Goal: Navigation & Orientation: Find specific page/section

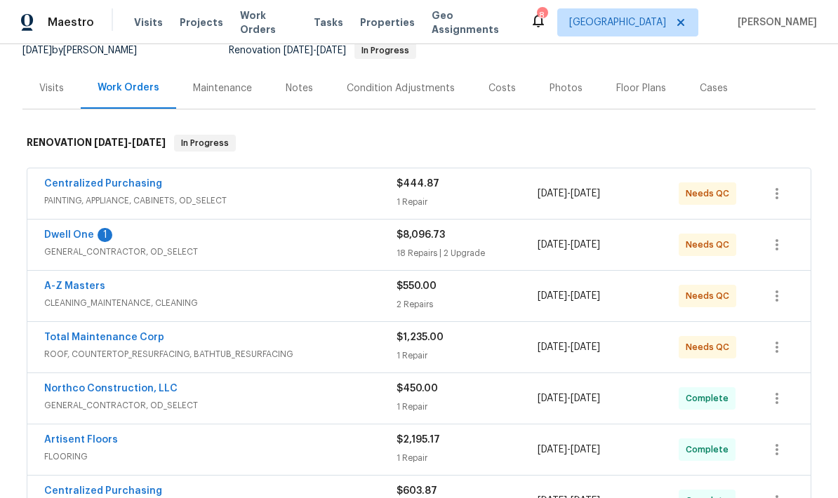
scroll to position [143, 0]
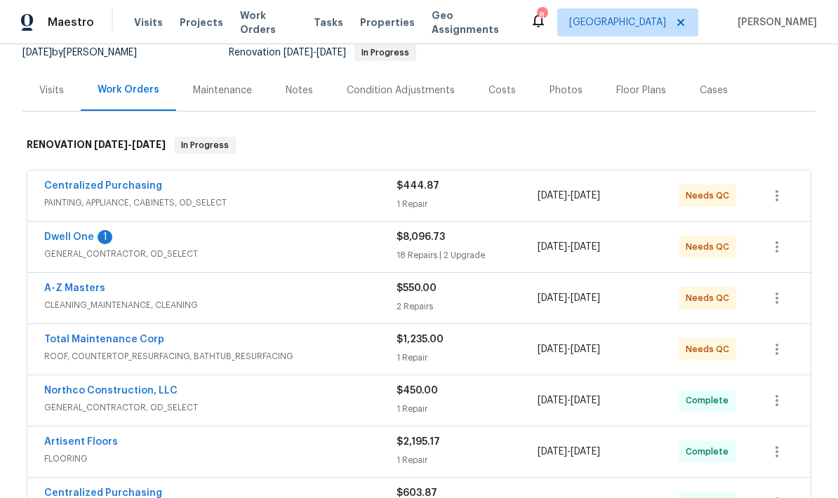
click at [563, 94] on div "Photos" at bounding box center [565, 90] width 33 height 14
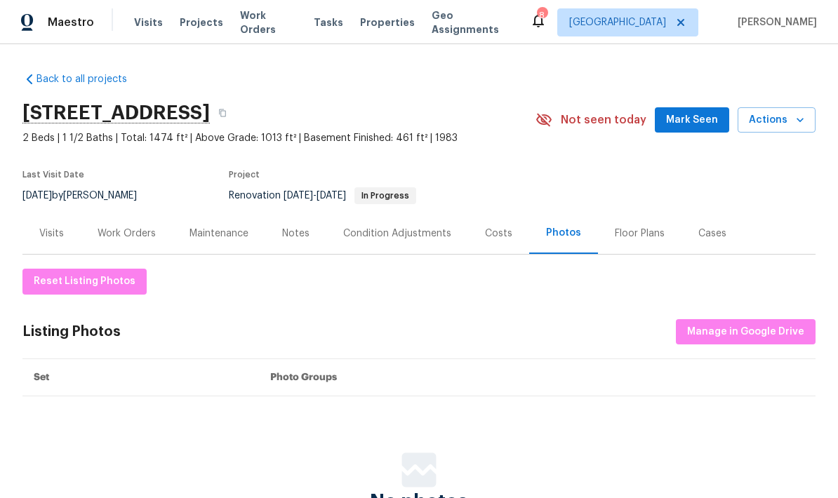
click at [122, 234] on div "Work Orders" at bounding box center [127, 234] width 58 height 14
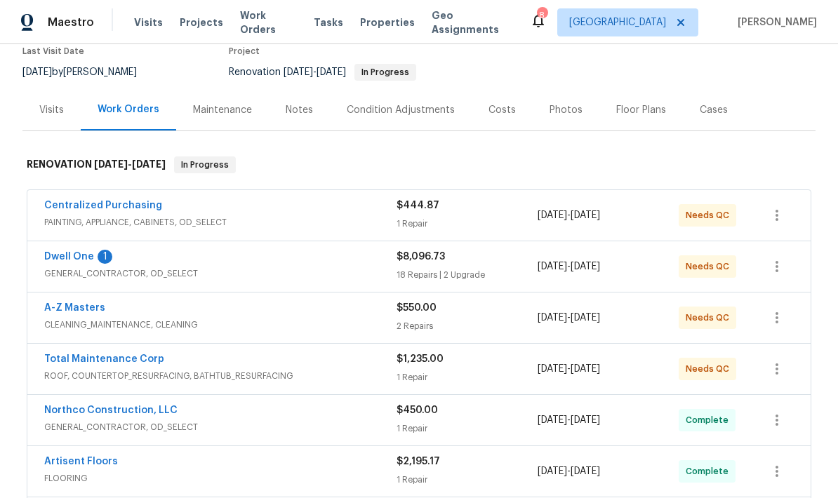
scroll to position [131, 0]
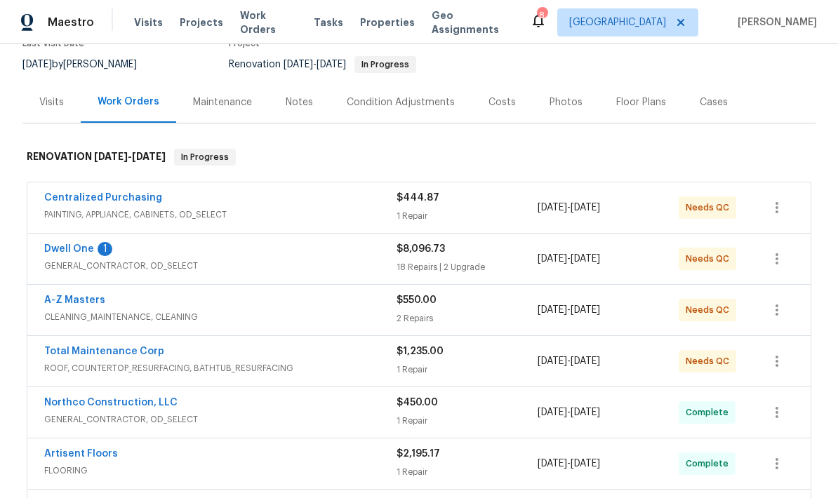
click at [69, 249] on link "Dwell One" at bounding box center [69, 249] width 50 height 10
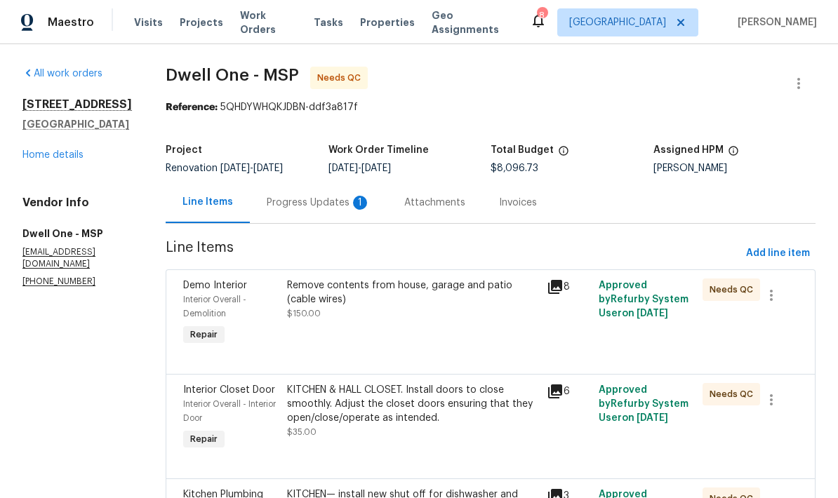
click at [398, 211] on div "Attachments" at bounding box center [434, 202] width 95 height 41
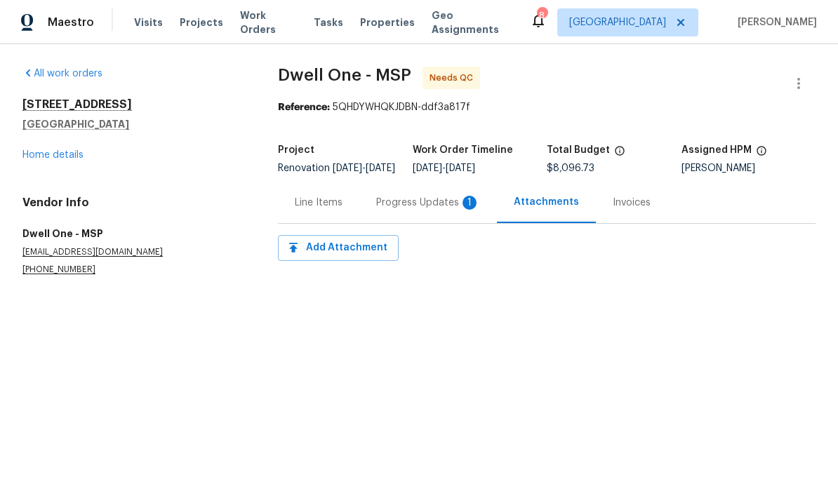
click at [366, 214] on div "Progress Updates 1" at bounding box center [427, 202] width 137 height 41
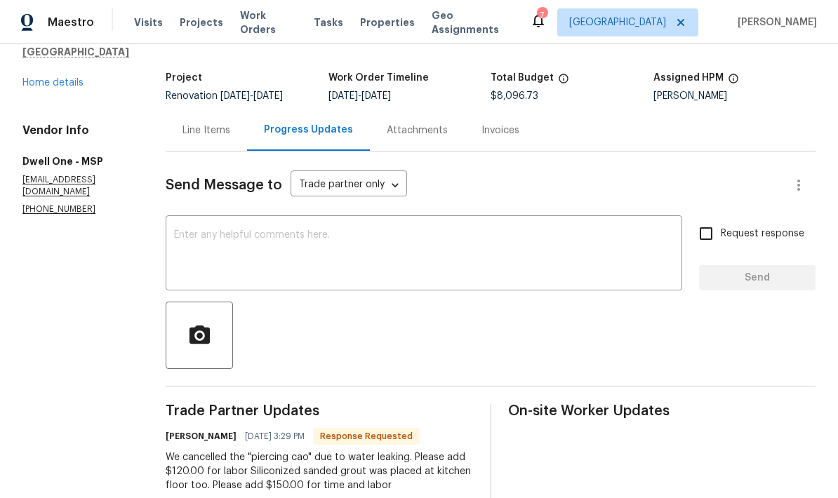
scroll to position [73, 0]
click at [182, 128] on div "Line Items" at bounding box center [206, 130] width 48 height 14
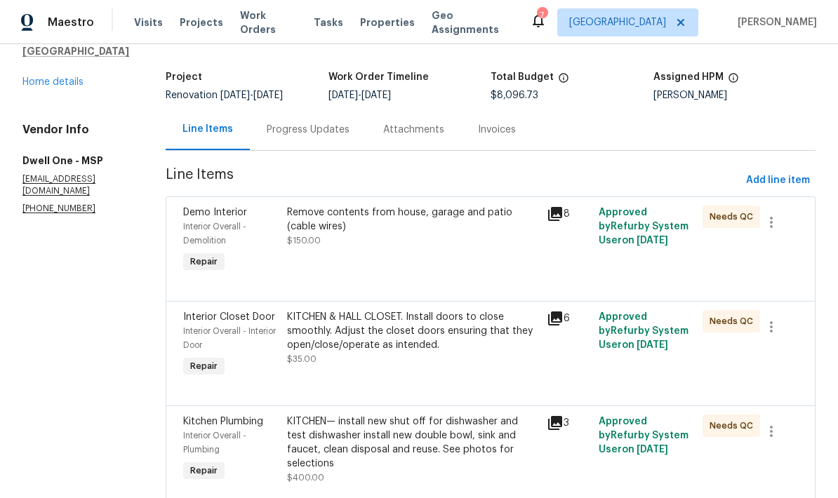
click at [30, 87] on link "Home details" at bounding box center [52, 82] width 61 height 10
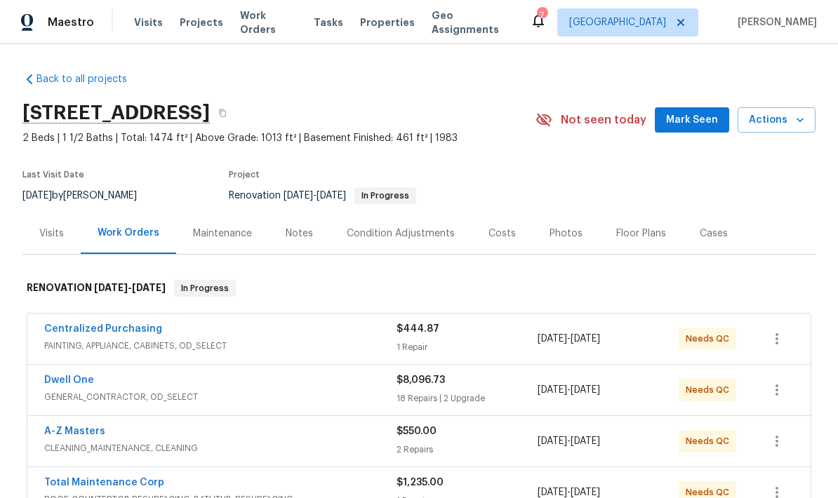
click at [552, 237] on div "Photos" at bounding box center [565, 234] width 33 height 14
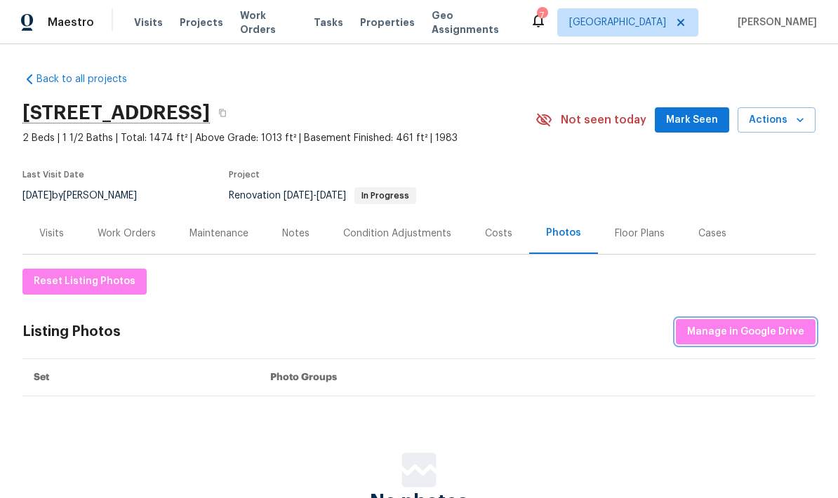
click at [719, 332] on span "Manage in Google Drive" at bounding box center [745, 332] width 117 height 18
